Goal: Task Accomplishment & Management: Manage account settings

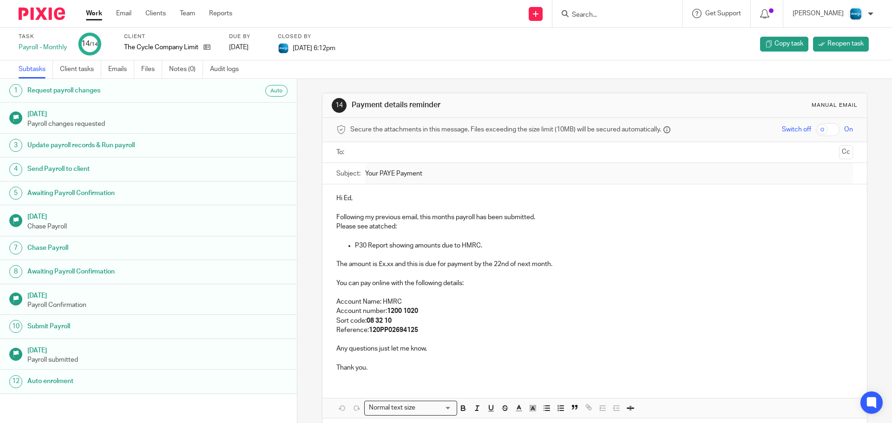
click at [619, 13] on input "Search" at bounding box center [613, 15] width 84 height 8
type input "little"
click at [631, 52] on link at bounding box center [626, 51] width 115 height 14
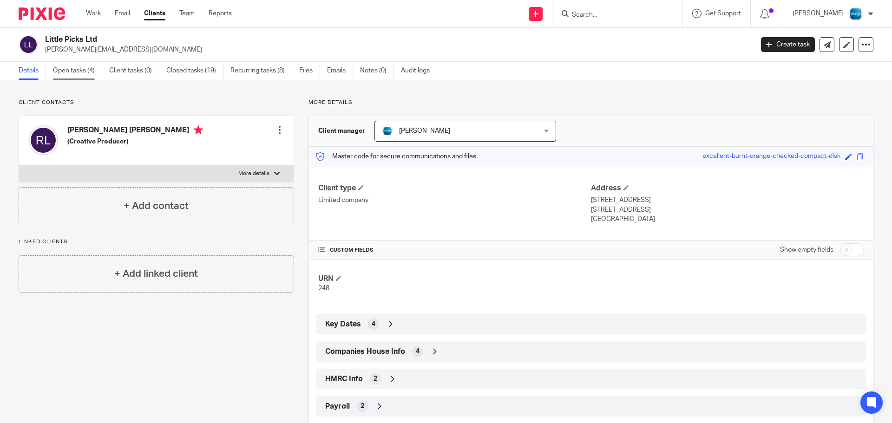
click at [86, 73] on link "Open tasks (4)" at bounding box center [77, 71] width 49 height 18
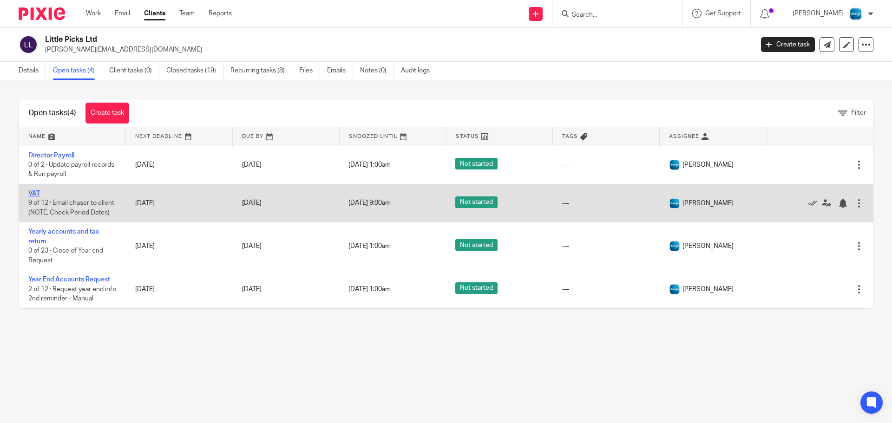
click at [32, 194] on link "VAT" at bounding box center [34, 193] width 12 height 7
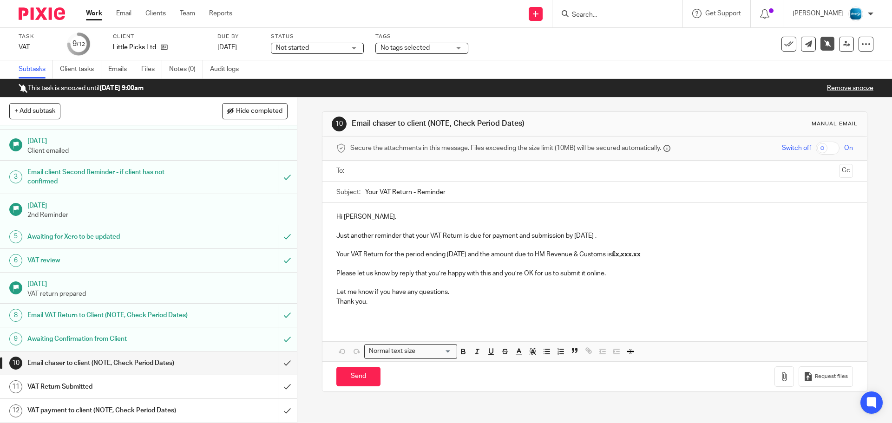
scroll to position [29, 0]
click at [278, 360] on input "submit" at bounding box center [148, 363] width 297 height 23
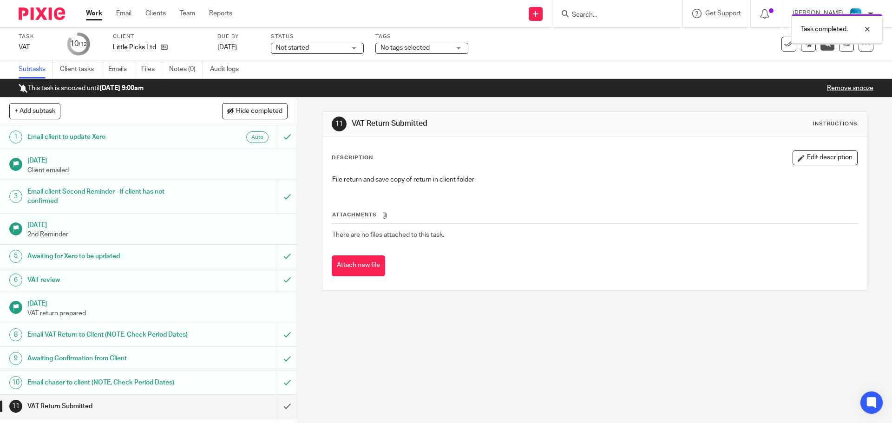
scroll to position [29, 0]
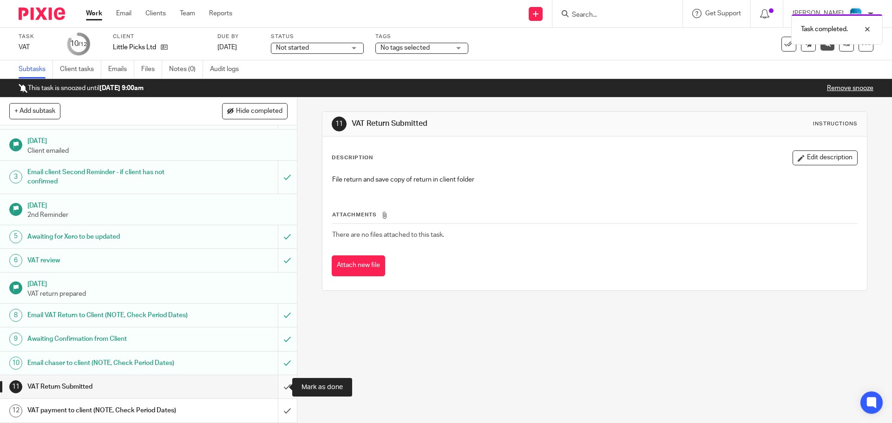
click at [277, 386] on input "submit" at bounding box center [148, 386] width 297 height 23
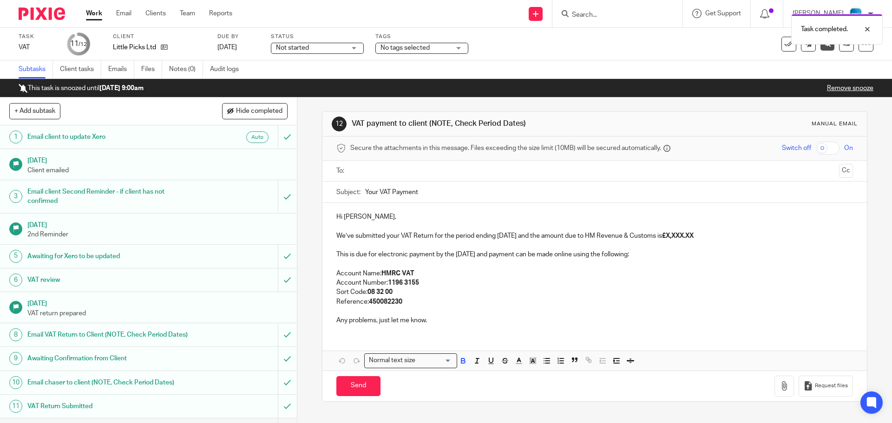
click at [678, 235] on strong "£X,XXX.XX" at bounding box center [678, 236] width 32 height 7
drag, startPoint x: 674, startPoint y: 235, endPoint x: 712, endPoint y: 233, distance: 38.2
click at [712, 233] on p "We’ve submitted your VAT Return for the period ending July 2025 and the amount …" at bounding box center [594, 235] width 516 height 9
click at [439, 168] on input "text" at bounding box center [593, 171] width 481 height 11
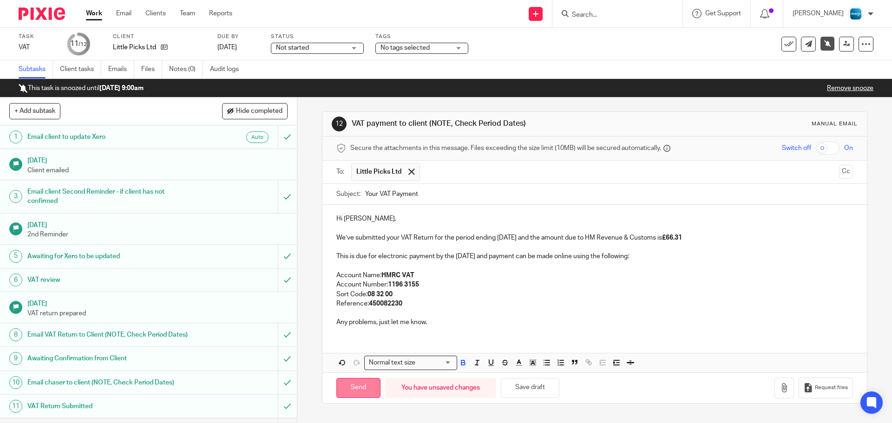
click at [346, 385] on input "Send" at bounding box center [358, 388] width 44 height 20
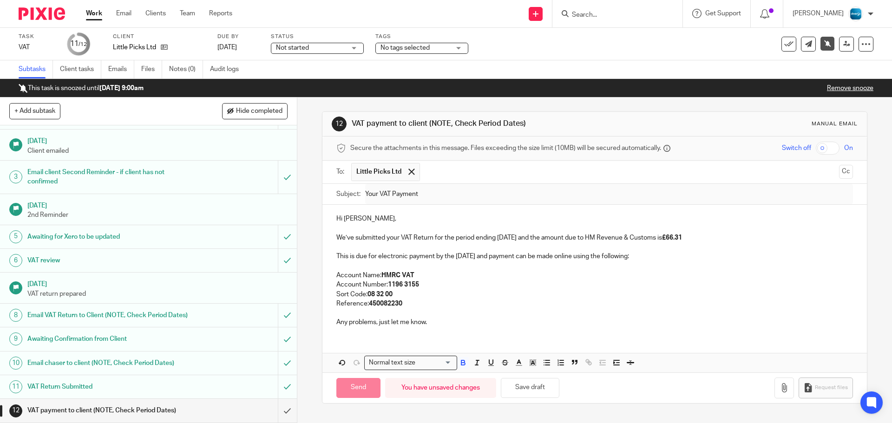
type input "Sent"
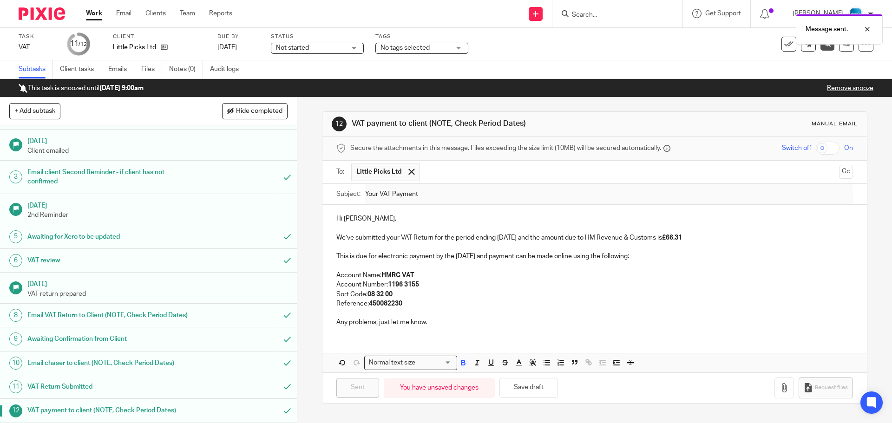
click at [847, 88] on link "Remove snooze" at bounding box center [850, 88] width 46 height 7
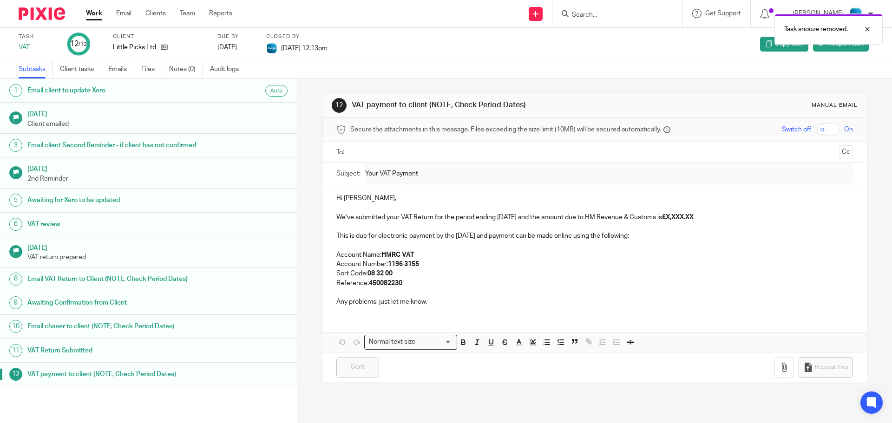
click at [92, 20] on div "Work Email Clients Team Reports Work Email Clients Team Reports Settings" at bounding box center [162, 13] width 170 height 27
click at [92, 14] on link "Work" at bounding box center [94, 13] width 16 height 9
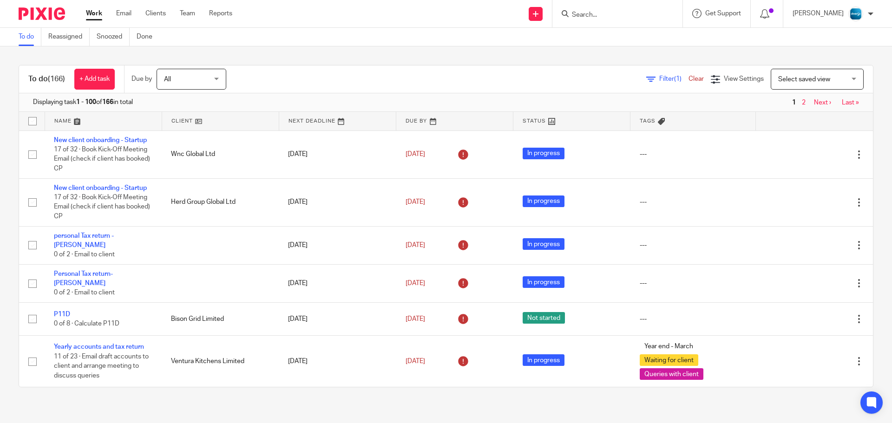
click at [170, 123] on link at bounding box center [220, 121] width 117 height 19
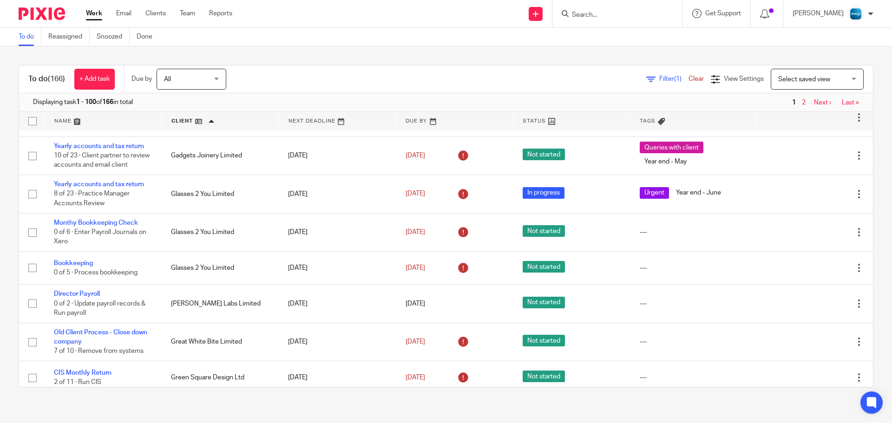
scroll to position [1845, 0]
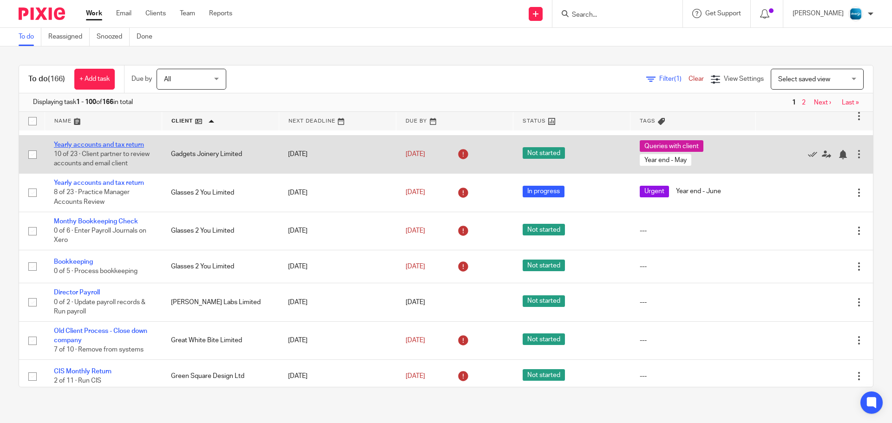
click at [100, 148] on link "Yearly accounts and tax return" at bounding box center [99, 145] width 90 height 7
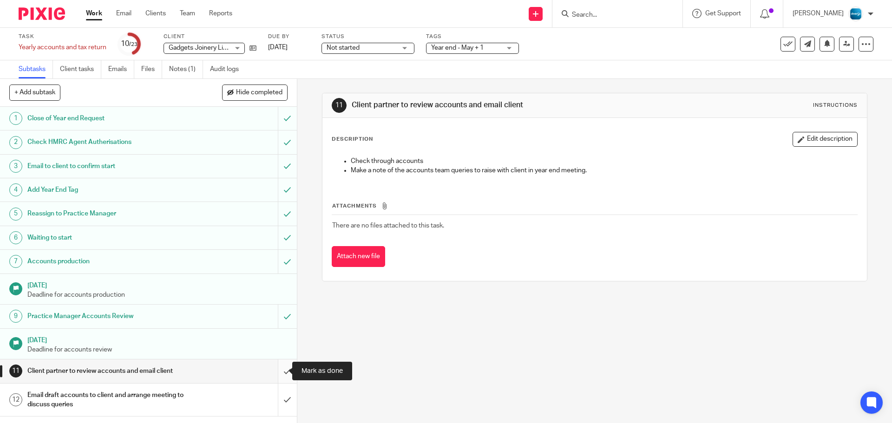
click at [277, 367] on input "submit" at bounding box center [148, 370] width 297 height 23
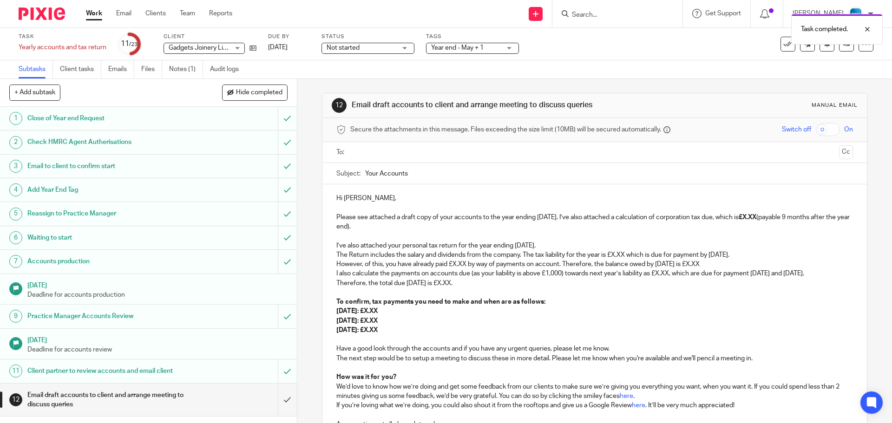
drag, startPoint x: 412, startPoint y: 342, endPoint x: 334, endPoint y: 281, distance: 98.9
click at [334, 281] on div "Hi [PERSON_NAME], Please see attached a draft copy of your accounts to the year…" at bounding box center [594, 310] width 544 height 252
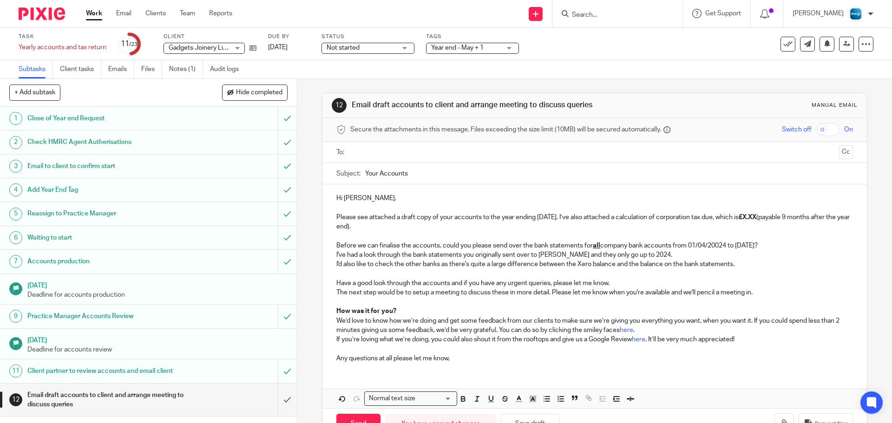
click at [436, 152] on input "text" at bounding box center [593, 152] width 481 height 11
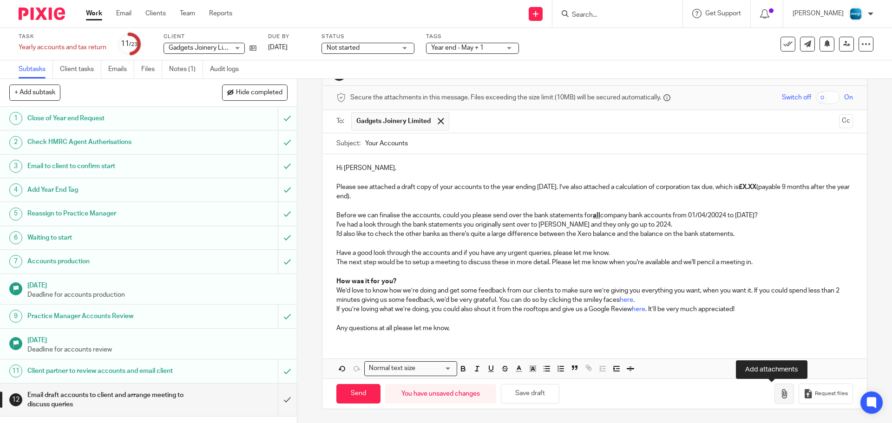
click at [779, 398] on icon "button" at bounding box center [783, 393] width 9 height 9
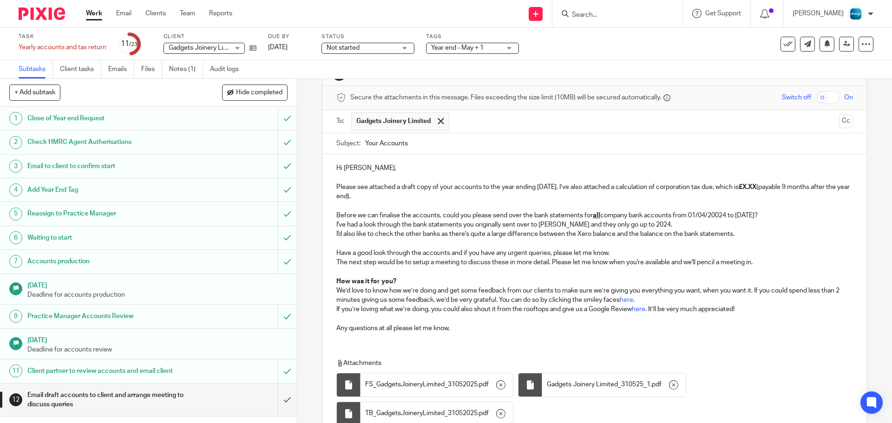
drag, startPoint x: 578, startPoint y: 189, endPoint x: 619, endPoint y: 196, distance: 41.4
click at [619, 196] on p "Please see attached a draft copy of your accounts to the year ending 31 May 202…" at bounding box center [594, 192] width 516 height 19
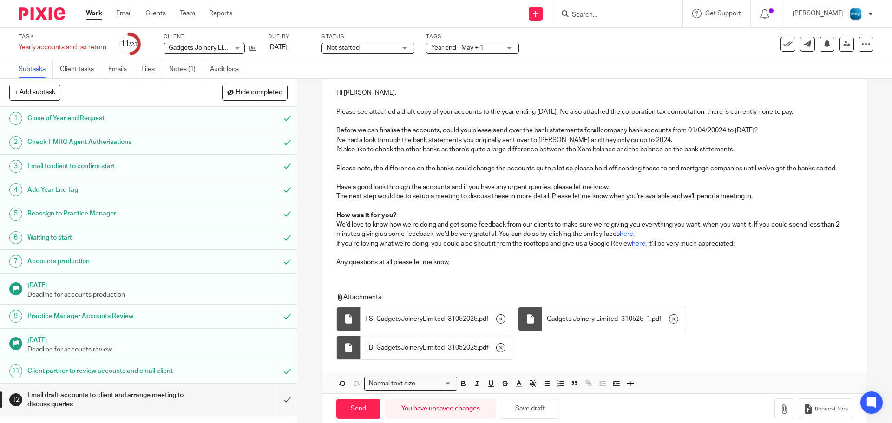
scroll to position [123, 0]
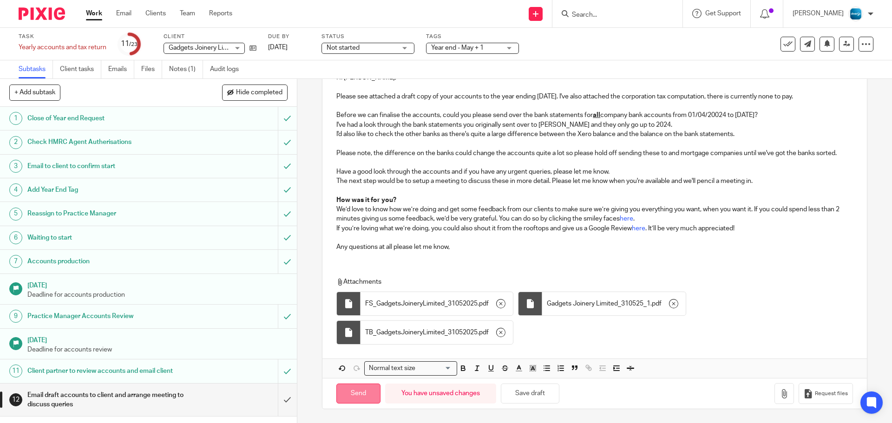
click at [353, 390] on input "Send" at bounding box center [358, 394] width 44 height 20
type input "Sent"
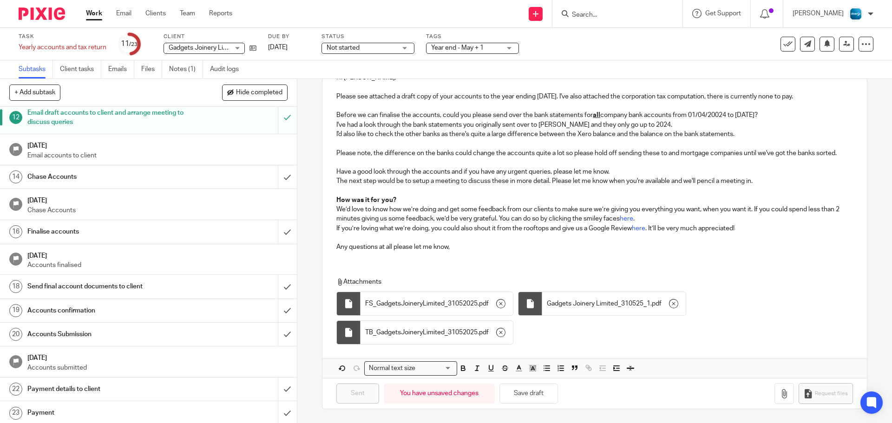
scroll to position [285, 0]
click at [287, 48] on link "31 Jul 2025" at bounding box center [289, 48] width 42 height 10
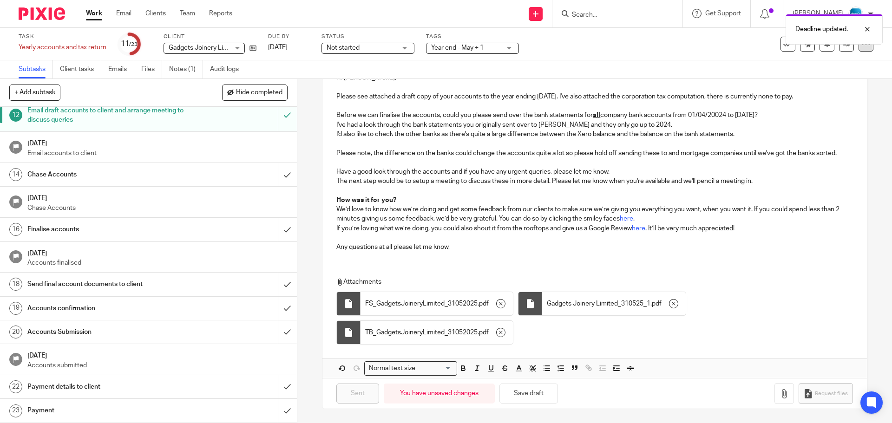
click at [858, 51] on div at bounding box center [865, 44] width 15 height 15
click at [821, 80] on link "Advanced task editor" at bounding box center [829, 81] width 61 height 7
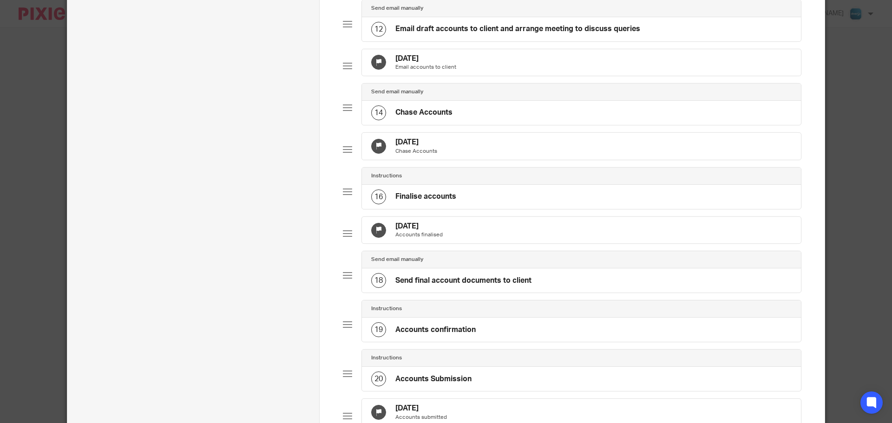
scroll to position [628, 0]
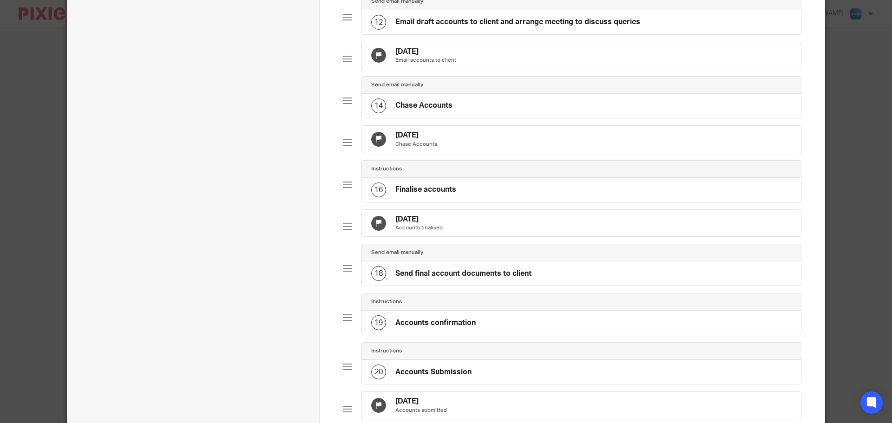
click at [460, 153] on div "1 Sep 2025 Chase Accounts" at bounding box center [581, 139] width 439 height 27
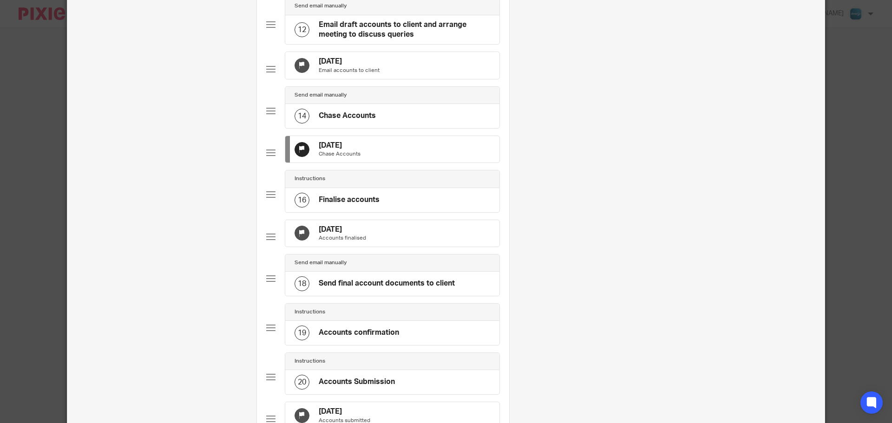
scroll to position [0, 0]
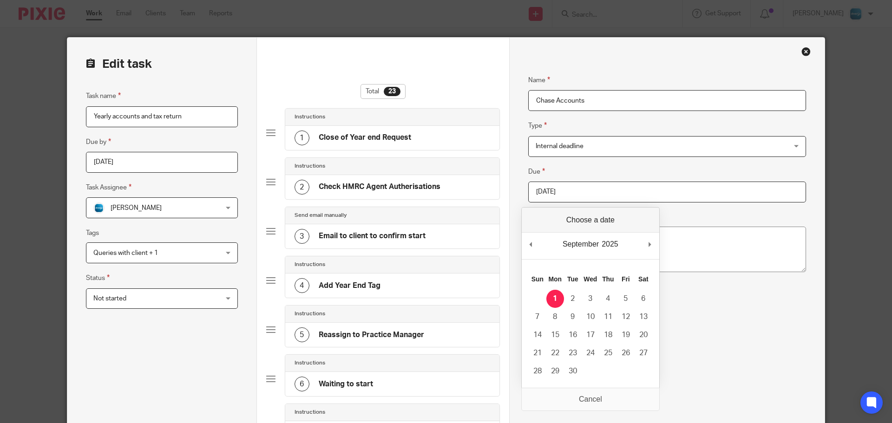
click at [567, 190] on input "2025-09-01" at bounding box center [667, 192] width 278 height 21
type input "2025-08-18"
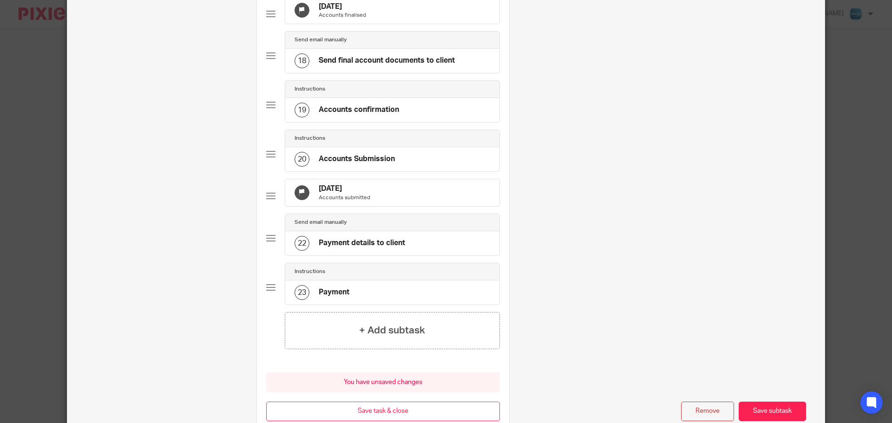
scroll to position [955, 0]
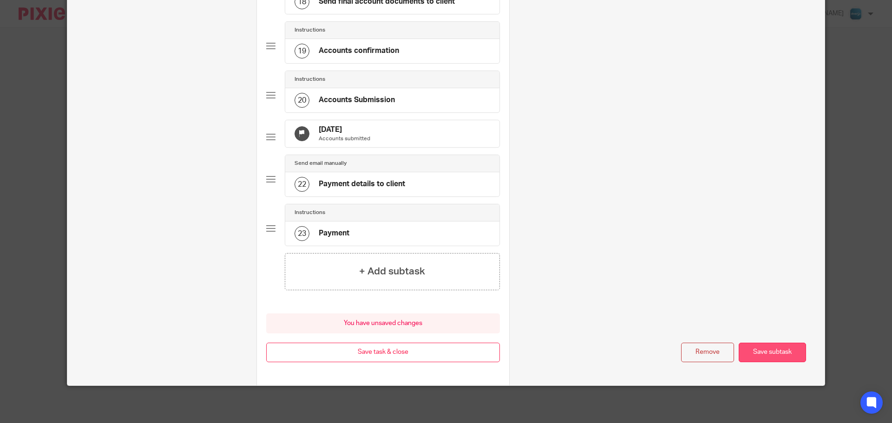
click at [768, 355] on button "Save subtask" at bounding box center [771, 353] width 67 height 20
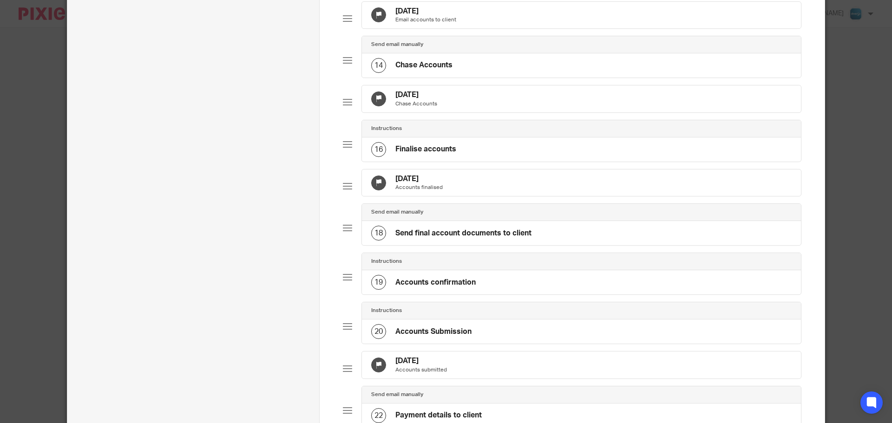
scroll to position [667, 0]
click at [476, 198] on div "1 Nov 2025 Accounts finalised" at bounding box center [581, 184] width 439 height 27
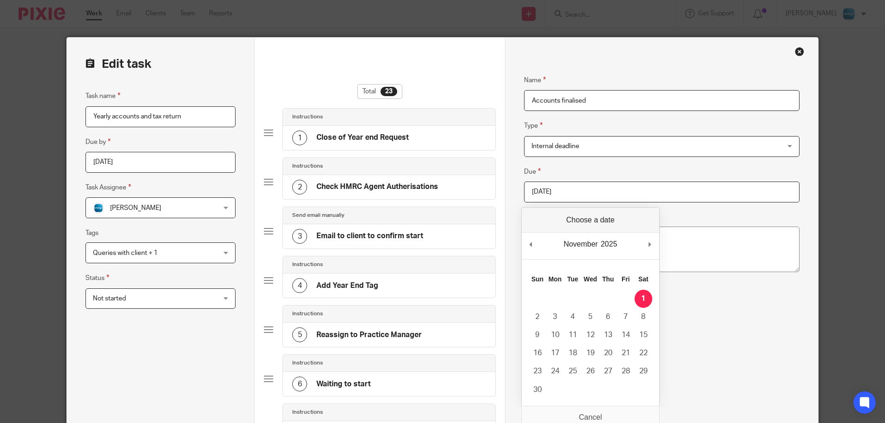
click at [610, 193] on input "2025-11-01" at bounding box center [661, 192] width 275 height 21
type input "2025-09-08"
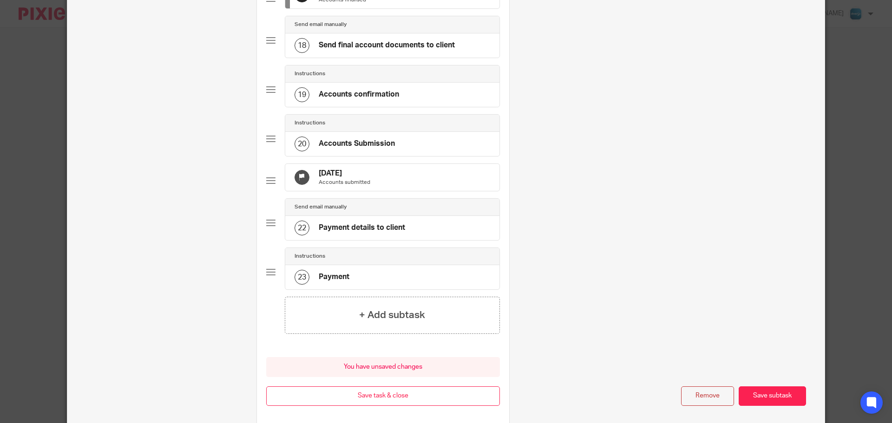
scroll to position [955, 0]
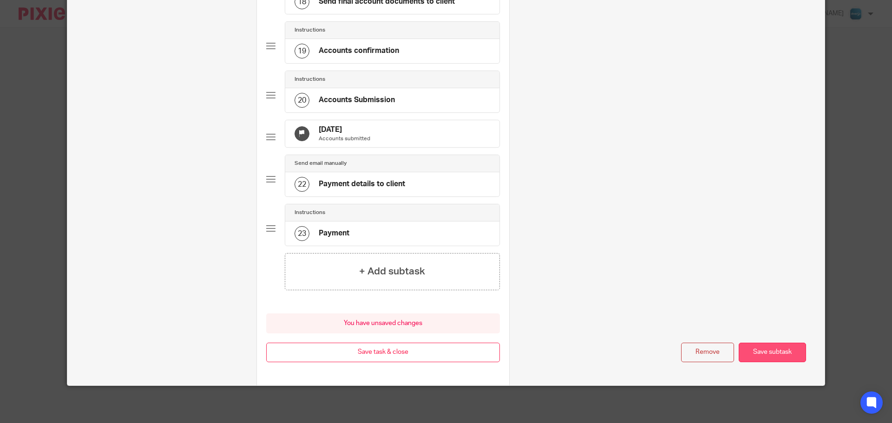
click at [766, 350] on button "Save subtask" at bounding box center [771, 353] width 67 height 20
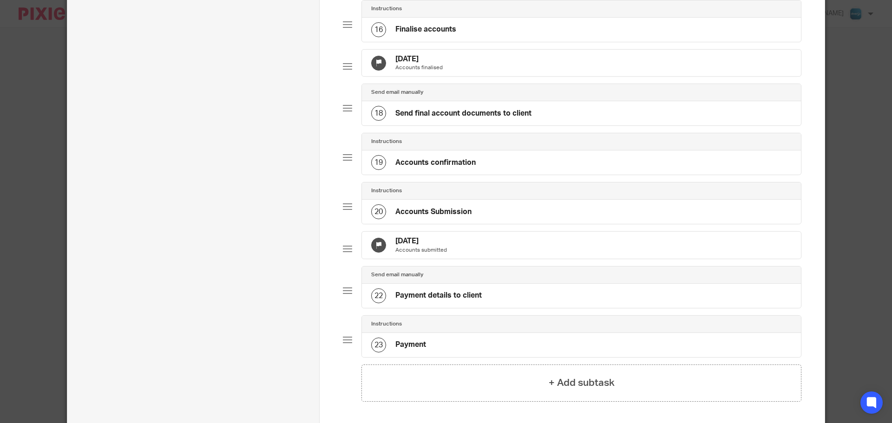
scroll to position [854, 0]
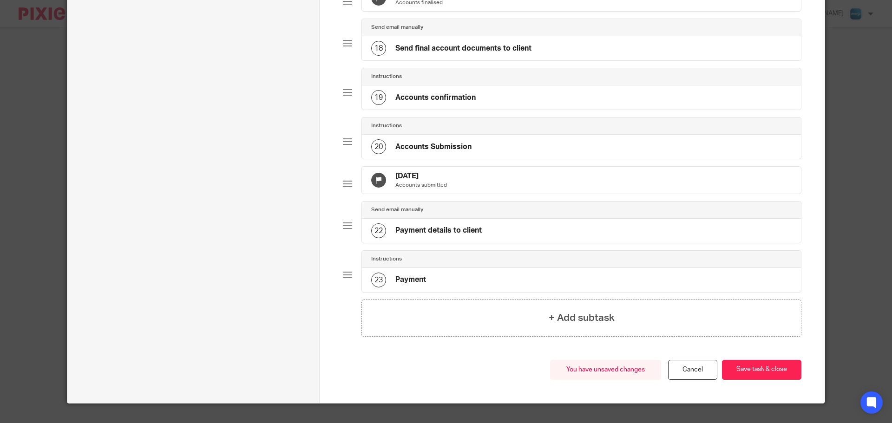
click at [460, 194] on div "1 Nov 2025 Accounts submitted" at bounding box center [581, 180] width 439 height 27
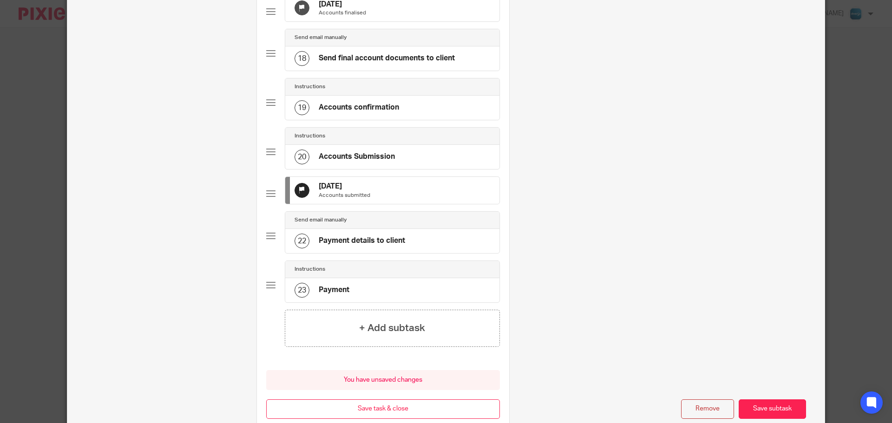
scroll to position [0, 0]
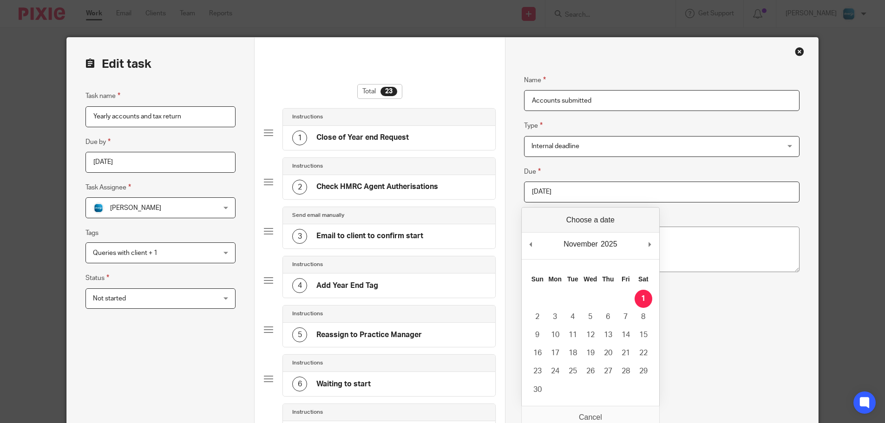
click at [579, 188] on input "2025-11-01" at bounding box center [661, 192] width 275 height 21
type input "2025-10-06"
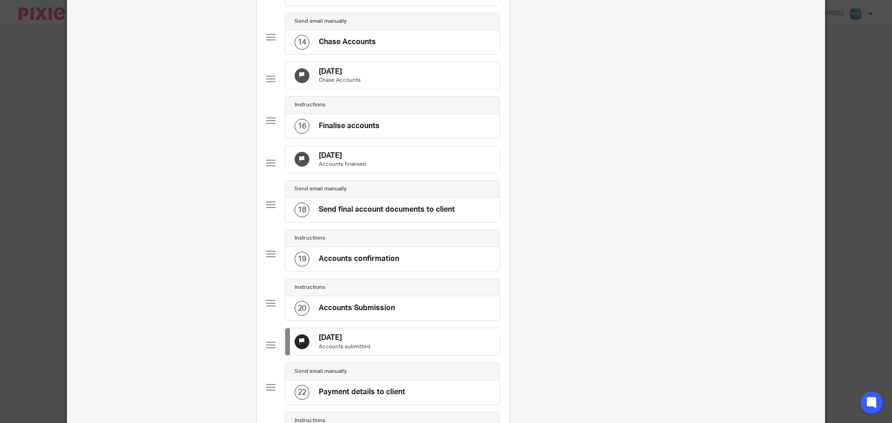
scroll to position [955, 0]
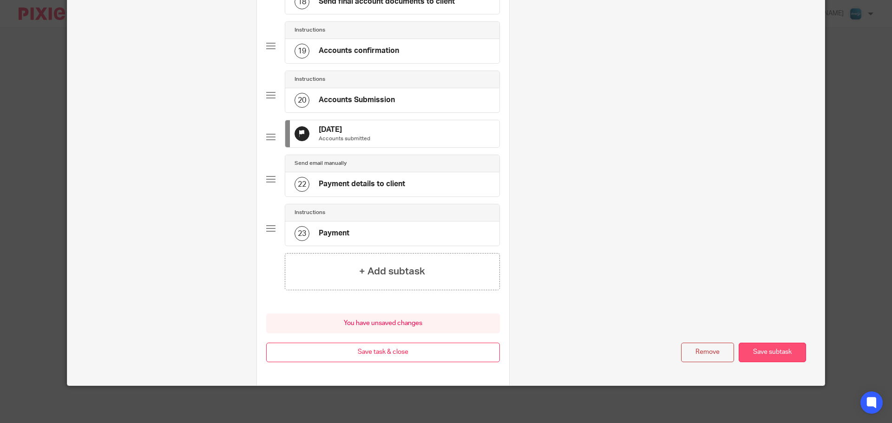
click at [780, 357] on button "Save subtask" at bounding box center [771, 353] width 67 height 20
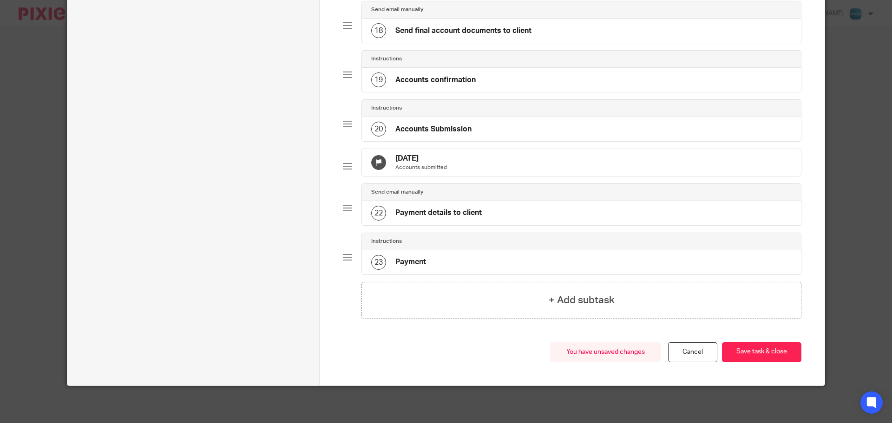
click at [780, 357] on button "Save task & close" at bounding box center [761, 352] width 79 height 20
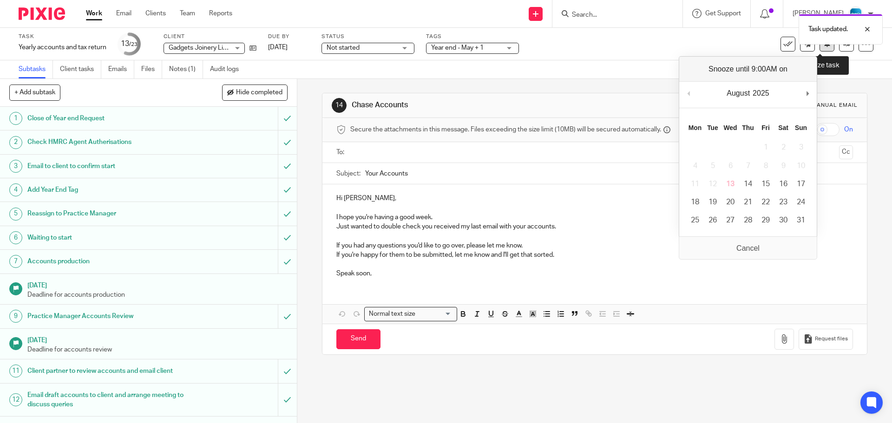
click at [819, 49] on button at bounding box center [826, 44] width 15 height 15
